Goal: Transaction & Acquisition: Purchase product/service

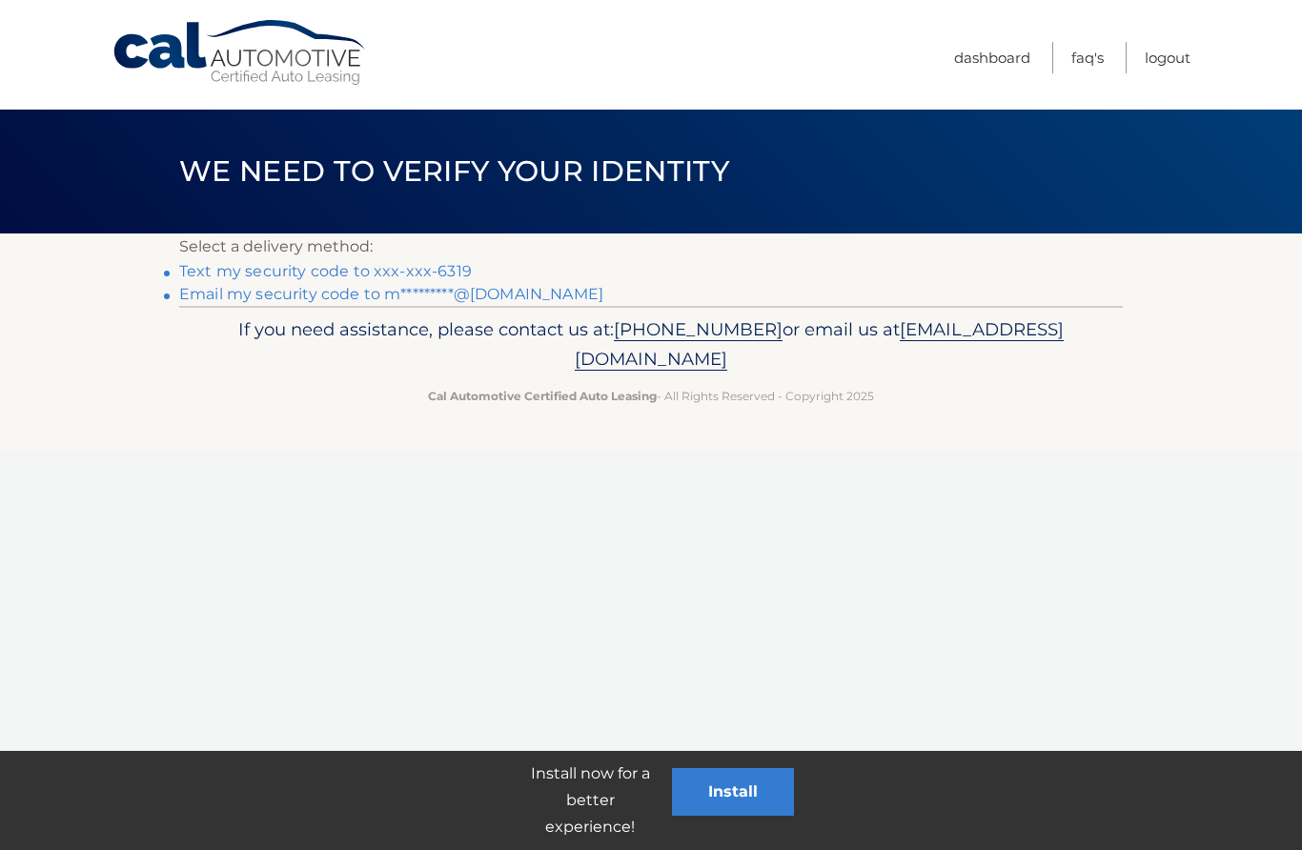
click at [434, 271] on link "Text my security code to xxx-xxx-6319" at bounding box center [325, 271] width 293 height 18
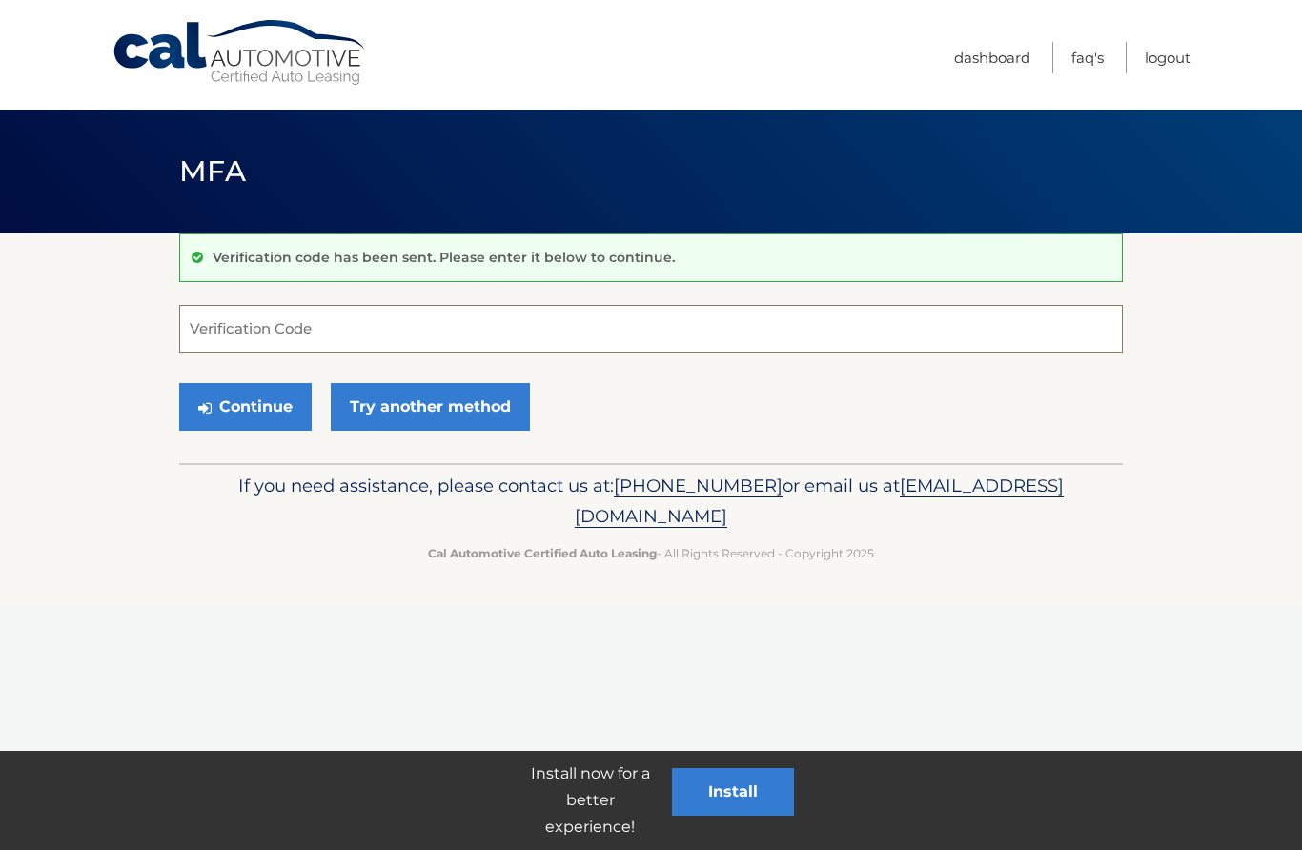
click at [662, 329] on input "Verification Code" at bounding box center [650, 329] width 943 height 48
type input "340433"
click at [241, 411] on button "Continue" at bounding box center [245, 407] width 132 height 48
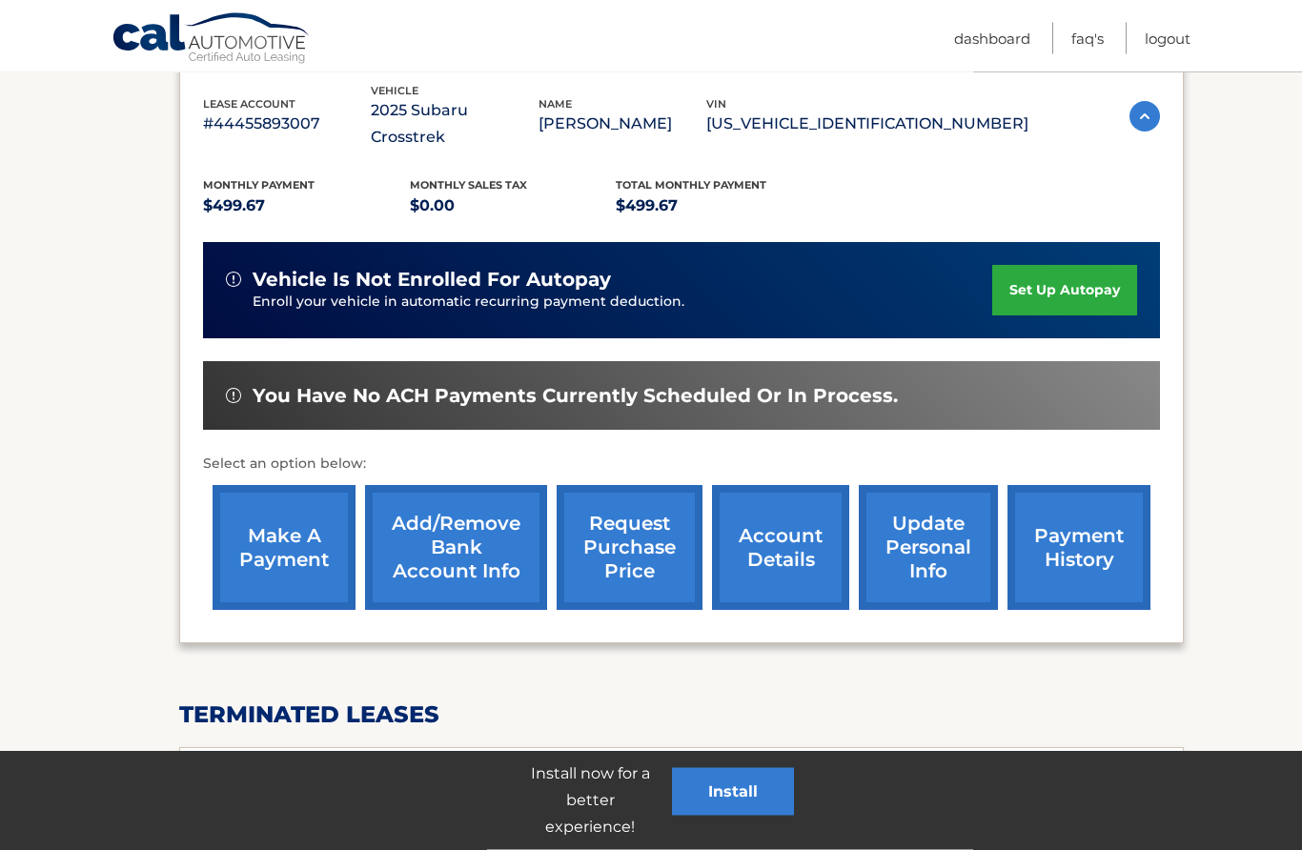
scroll to position [337, 0]
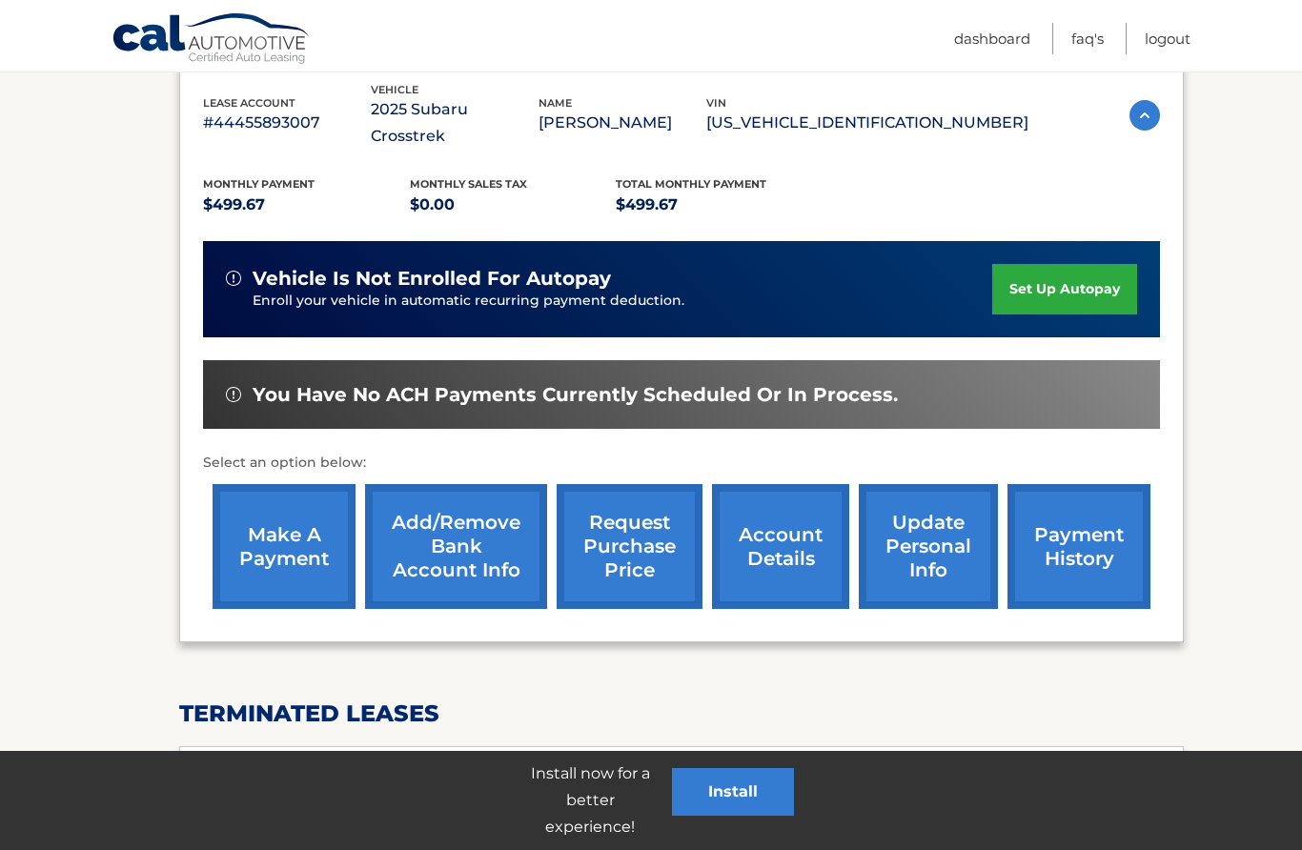
click at [308, 528] on link "make a payment" at bounding box center [284, 546] width 143 height 125
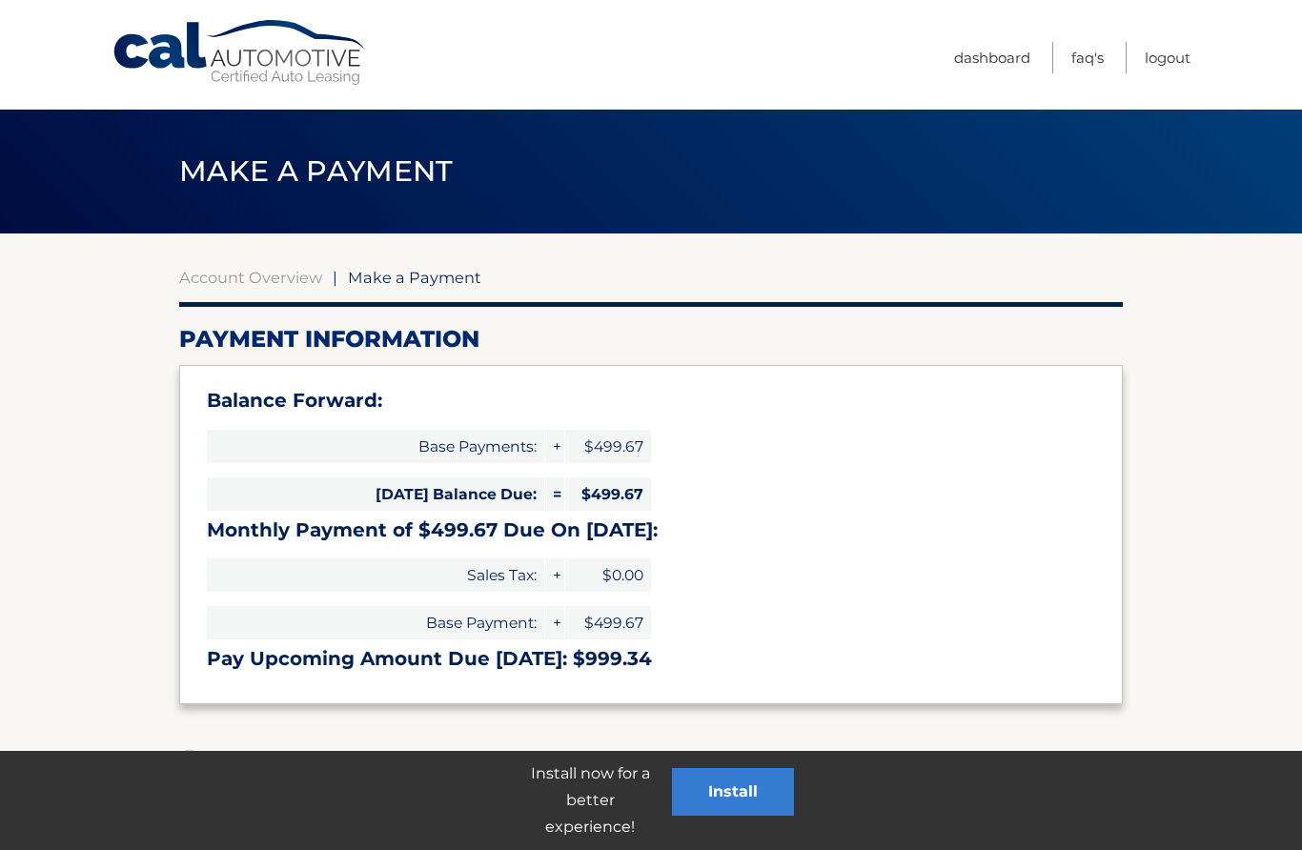
select select "MTAxMTdlZGYtNDAyMS00ZDdlLThmOTctMDM1NjYxM2UyNjJk"
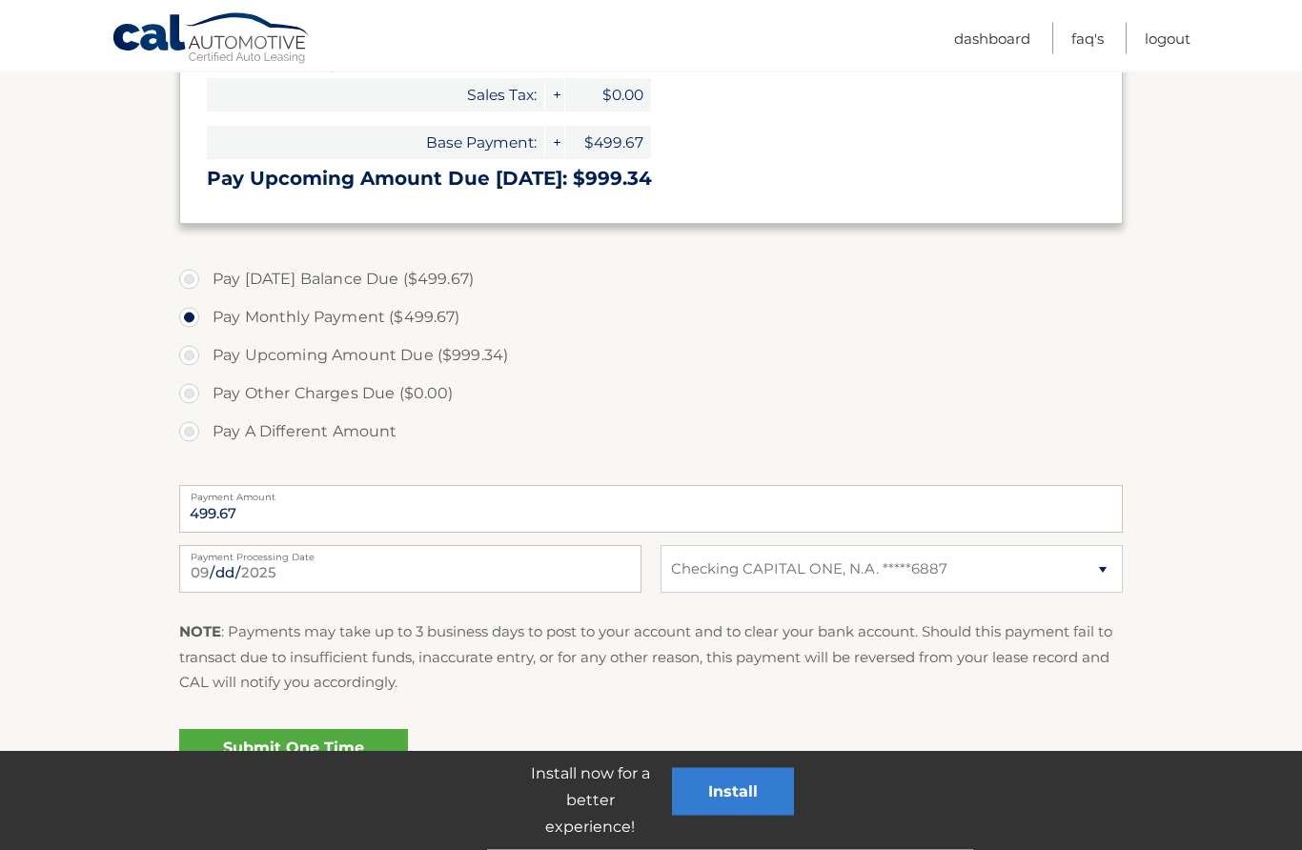
scroll to position [507, 0]
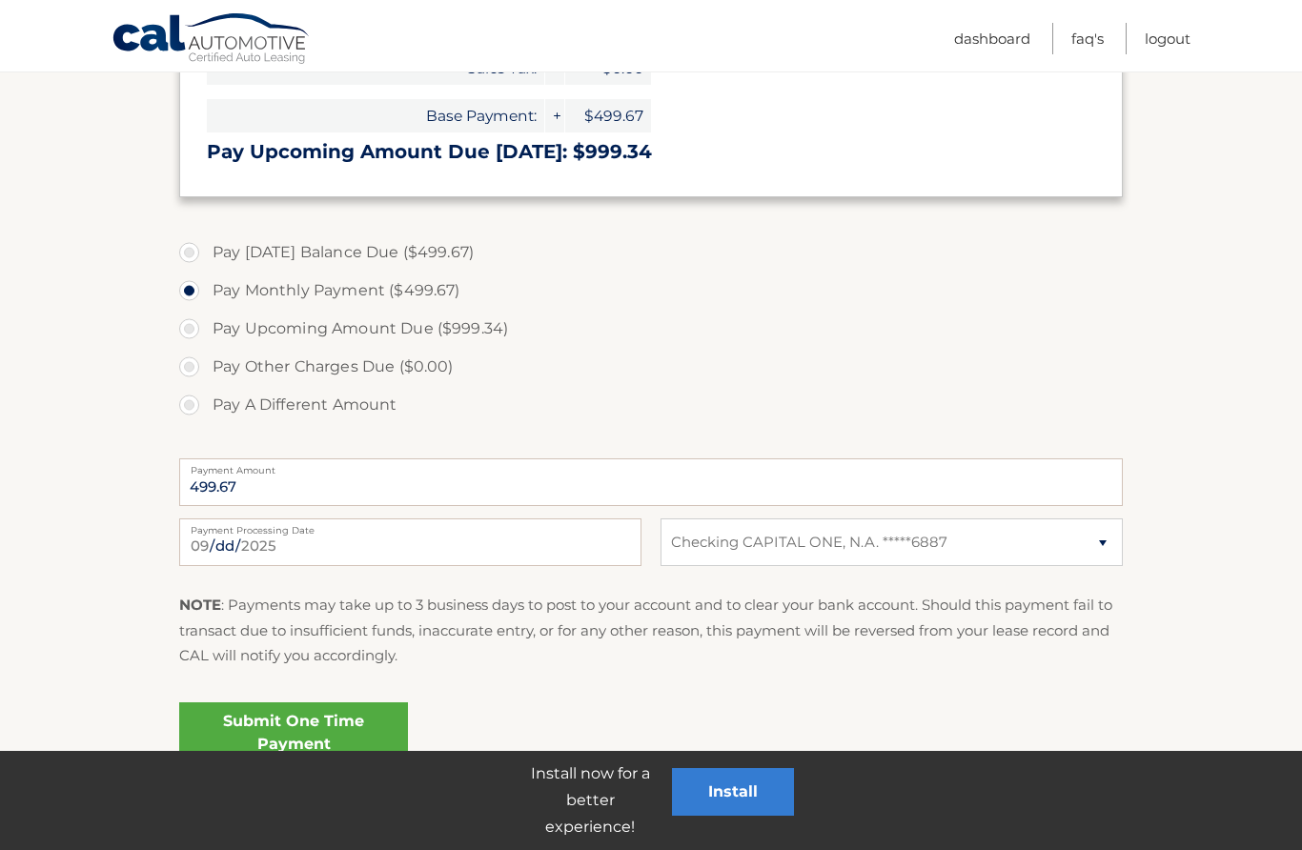
click at [293, 739] on link "Submit One Time Payment" at bounding box center [293, 732] width 229 height 61
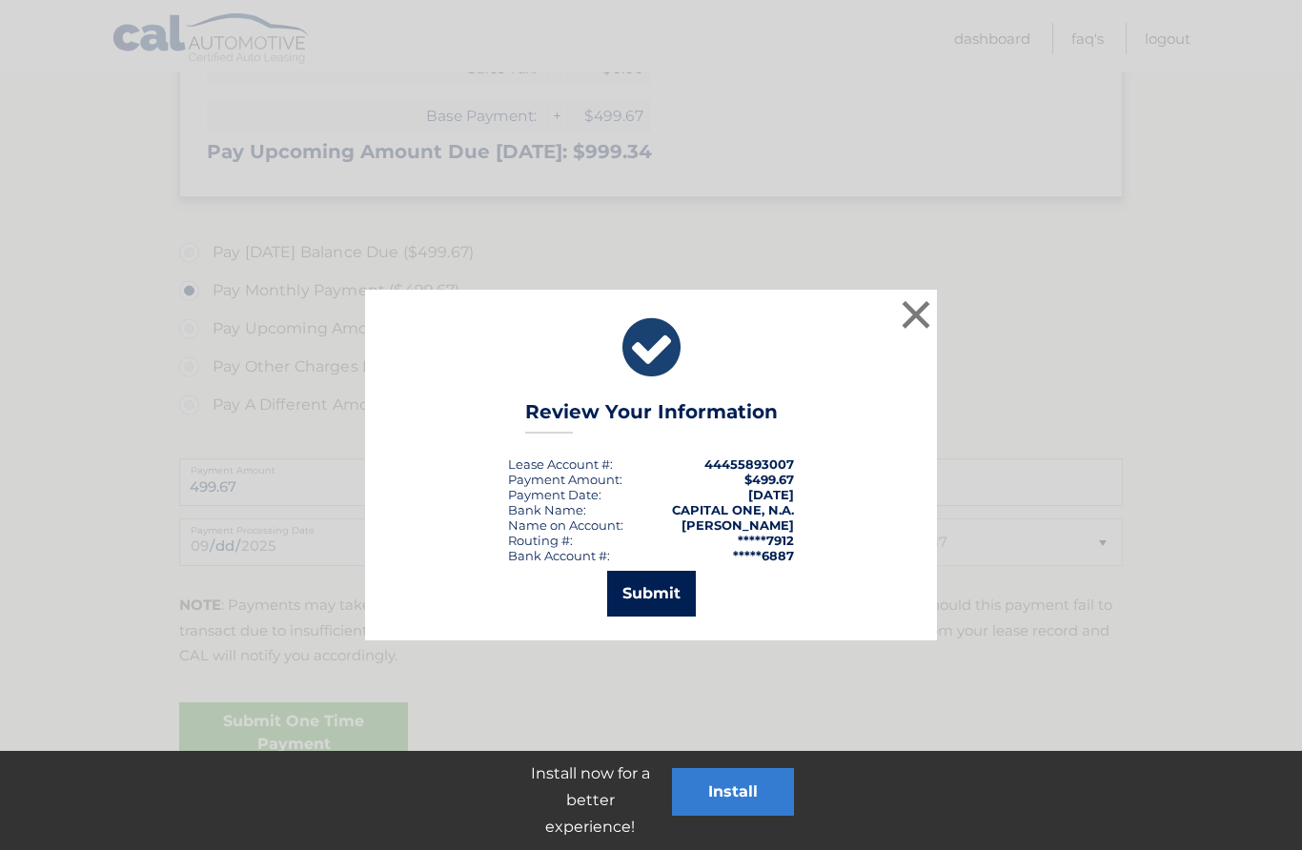
click at [652, 587] on button "Submit" at bounding box center [651, 594] width 89 height 46
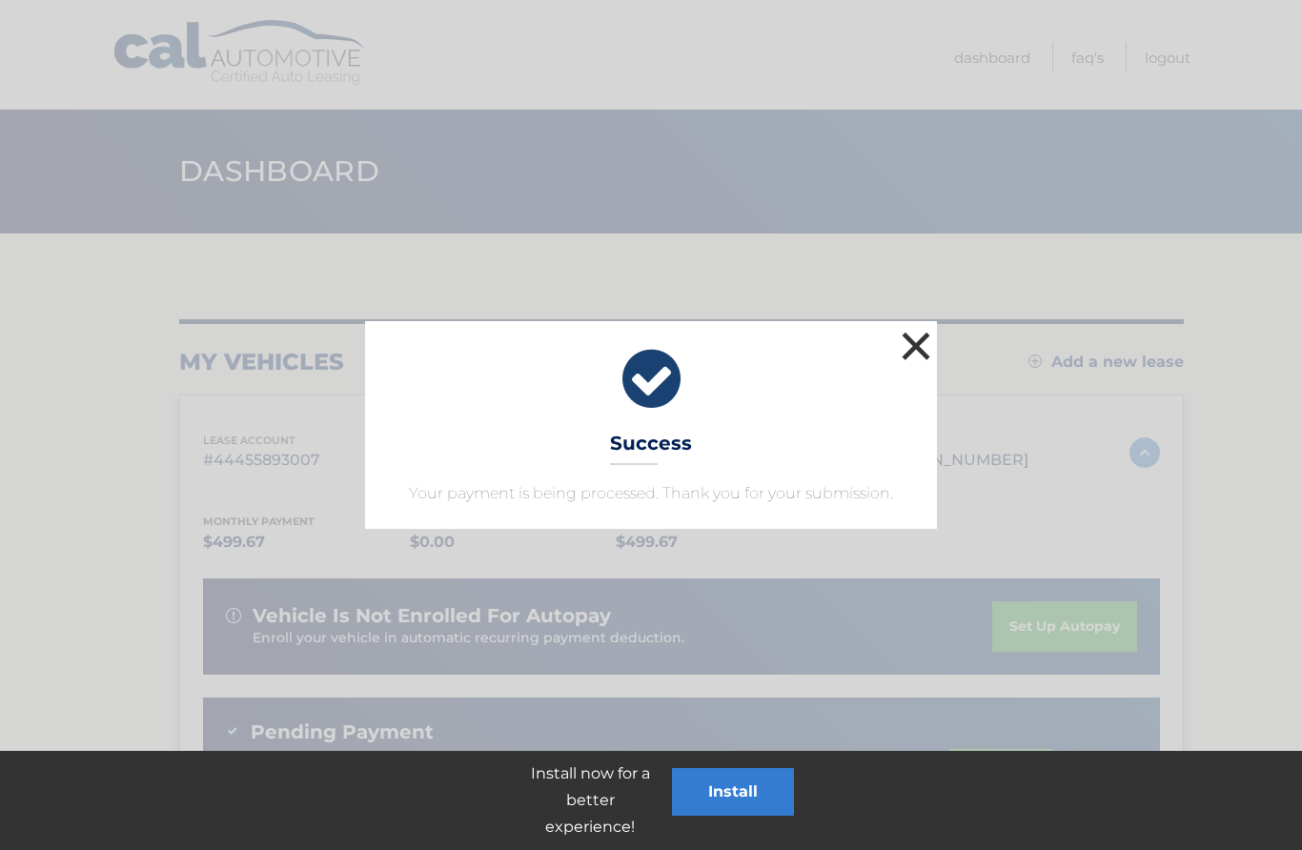
click at [924, 336] on button "×" at bounding box center [916, 346] width 38 height 38
